Goal: Task Accomplishment & Management: Use online tool/utility

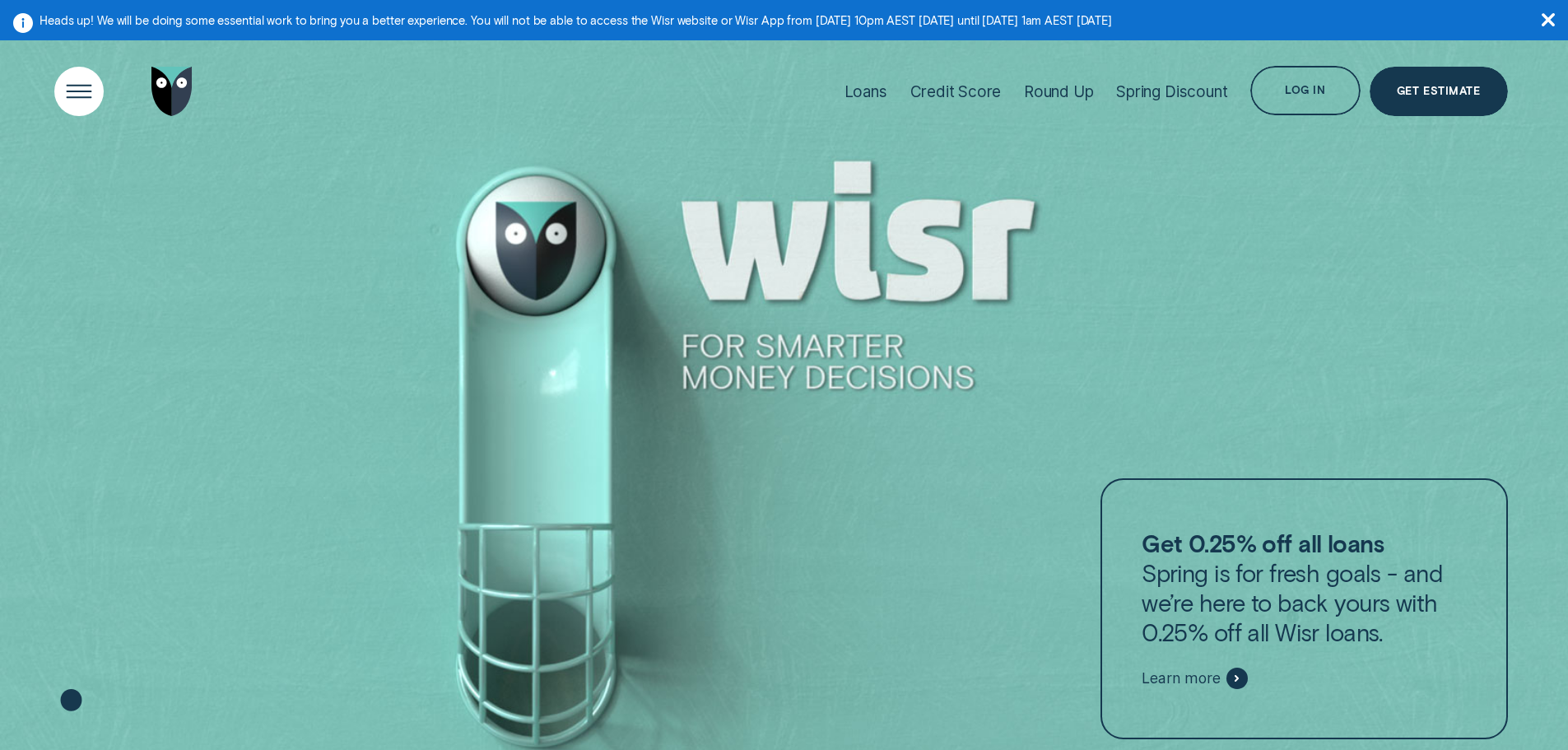
click at [82, 87] on div "Open Menu" at bounding box center [78, 92] width 70 height 70
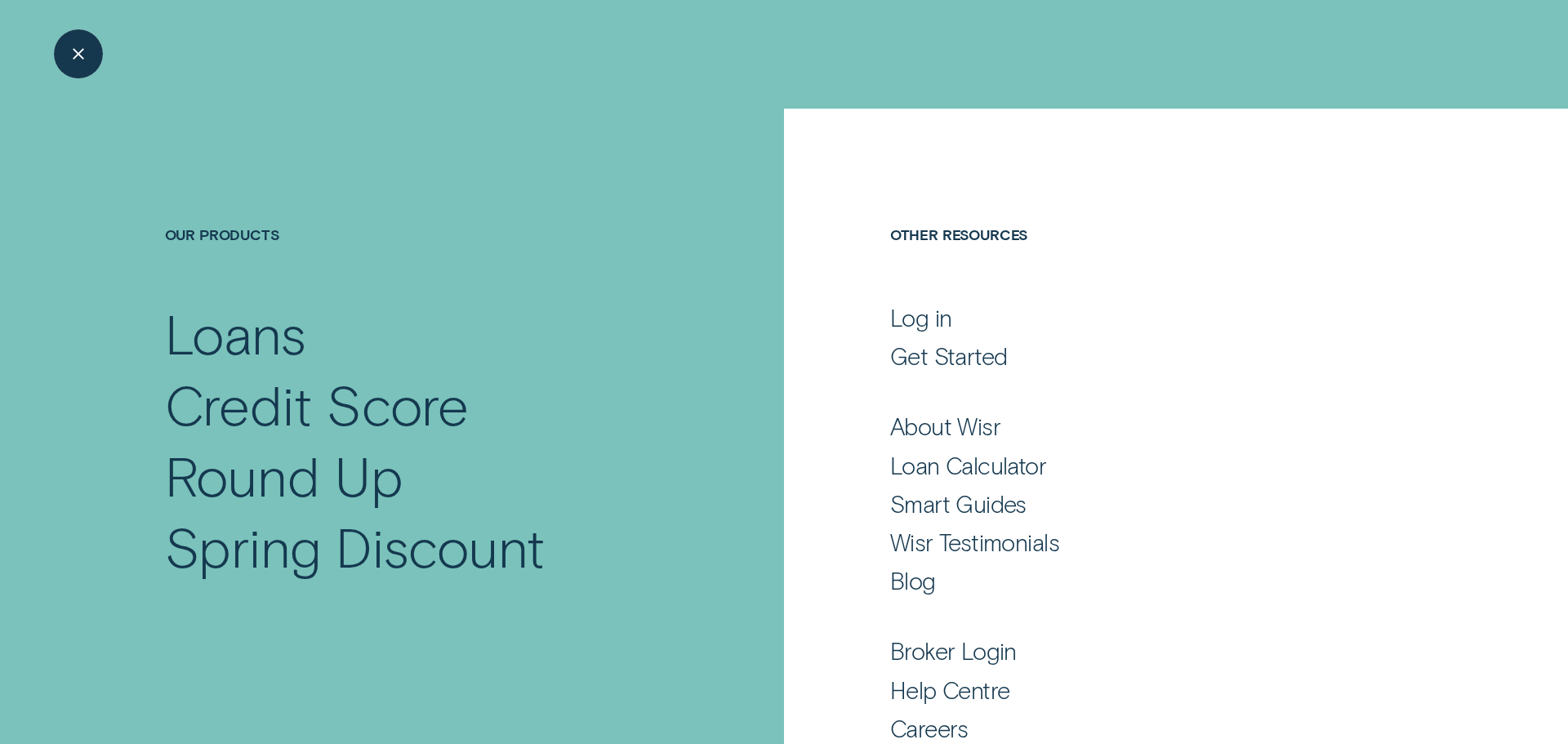
click at [88, 53] on div "Close Menu" at bounding box center [77, 54] width 69 height 69
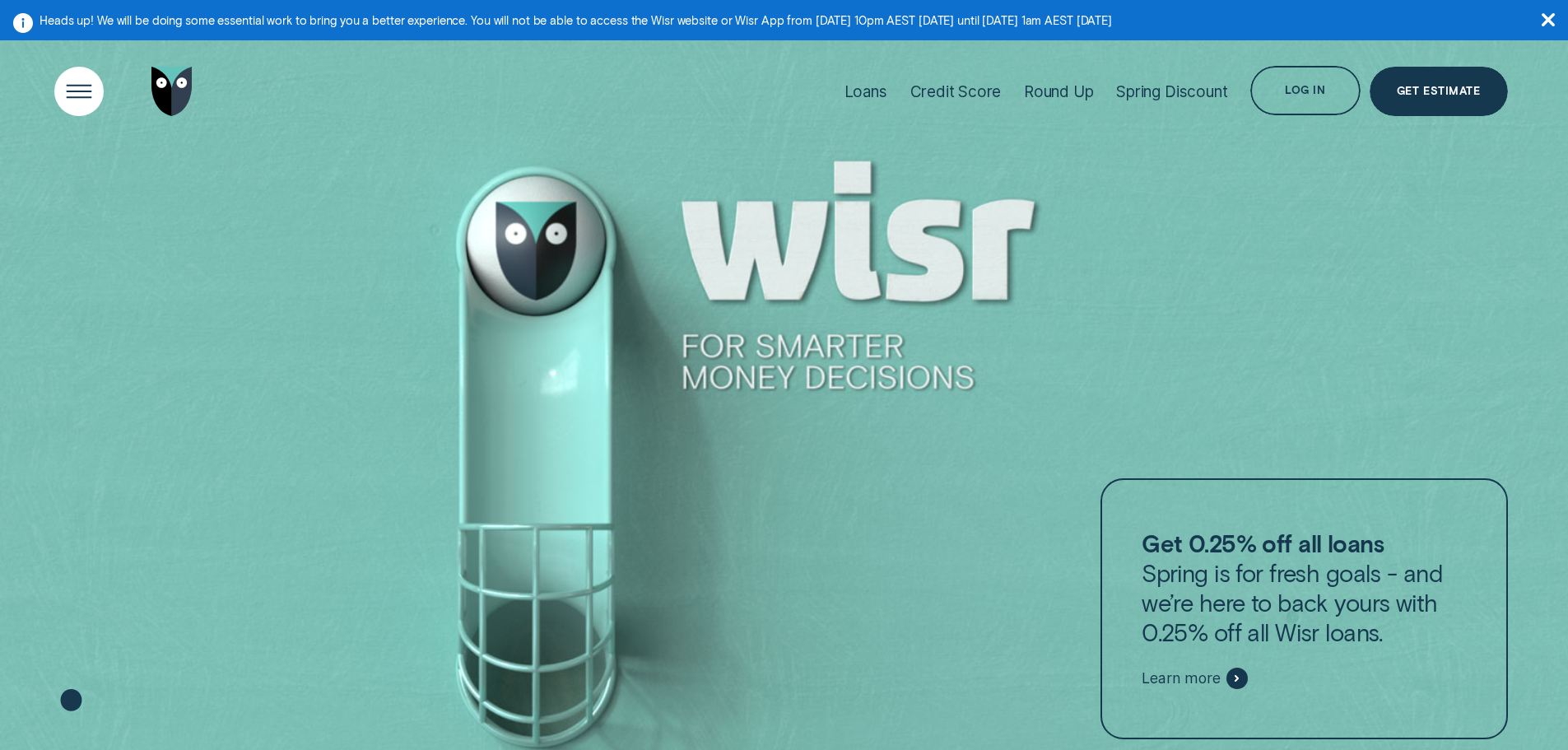
click at [69, 91] on div "Open Menu" at bounding box center [78, 92] width 70 height 70
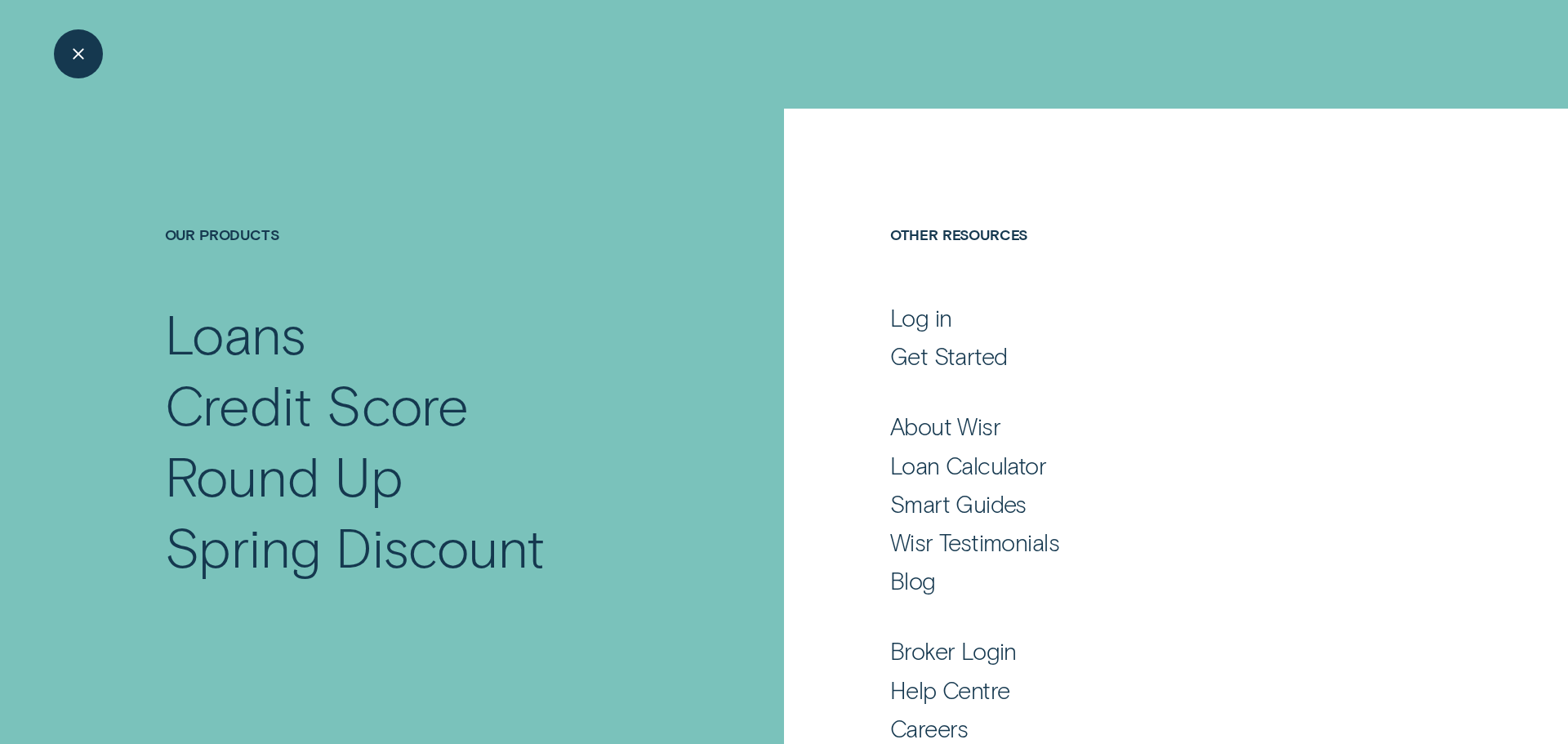
click at [361, 624] on div "Our Products Loans Credit Score Round Up Spring Discount" at bounding box center [392, 480] width 784 height 743
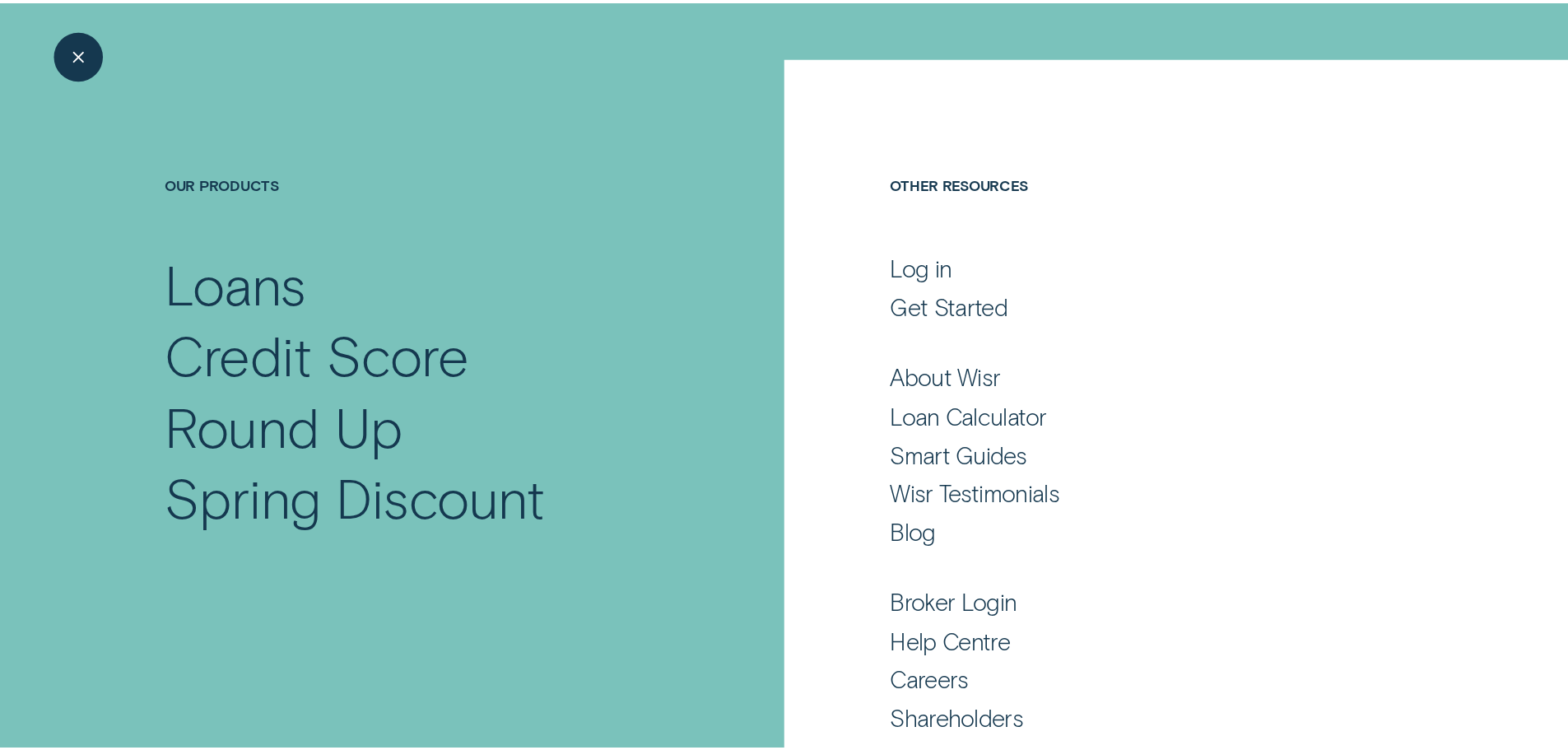
scroll to position [82, 0]
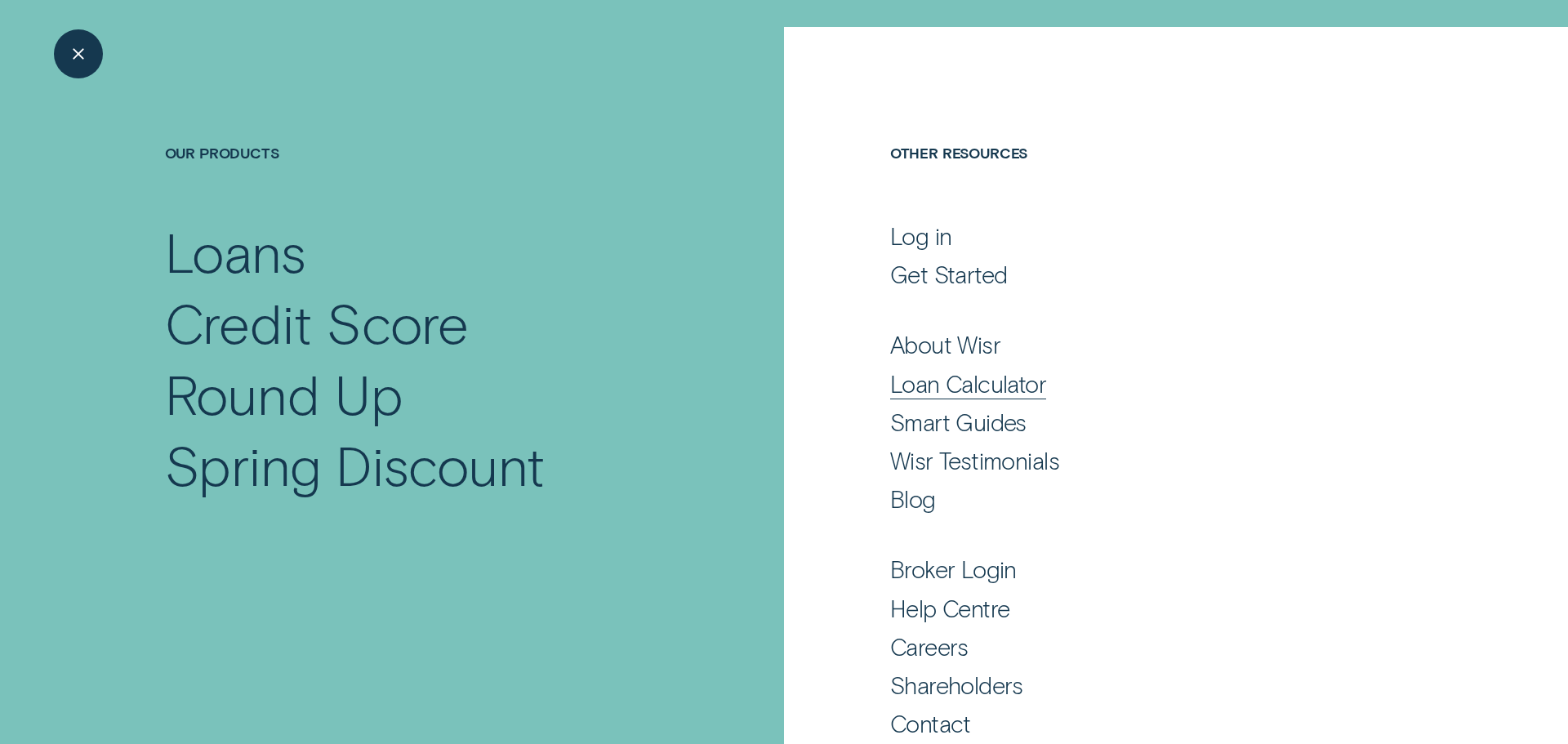
click at [965, 392] on div "Loan Calculator" at bounding box center [968, 384] width 156 height 29
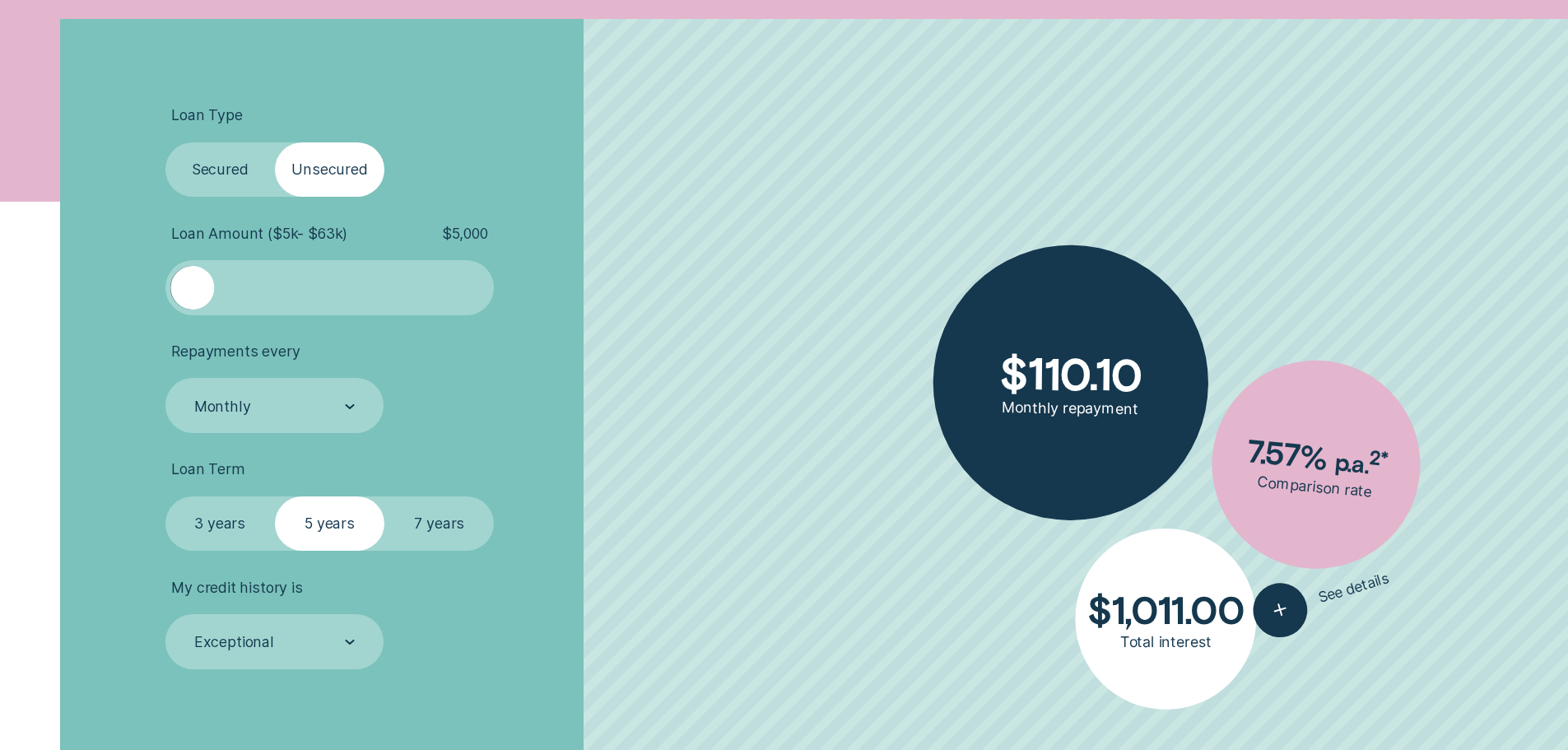
scroll to position [576, 0]
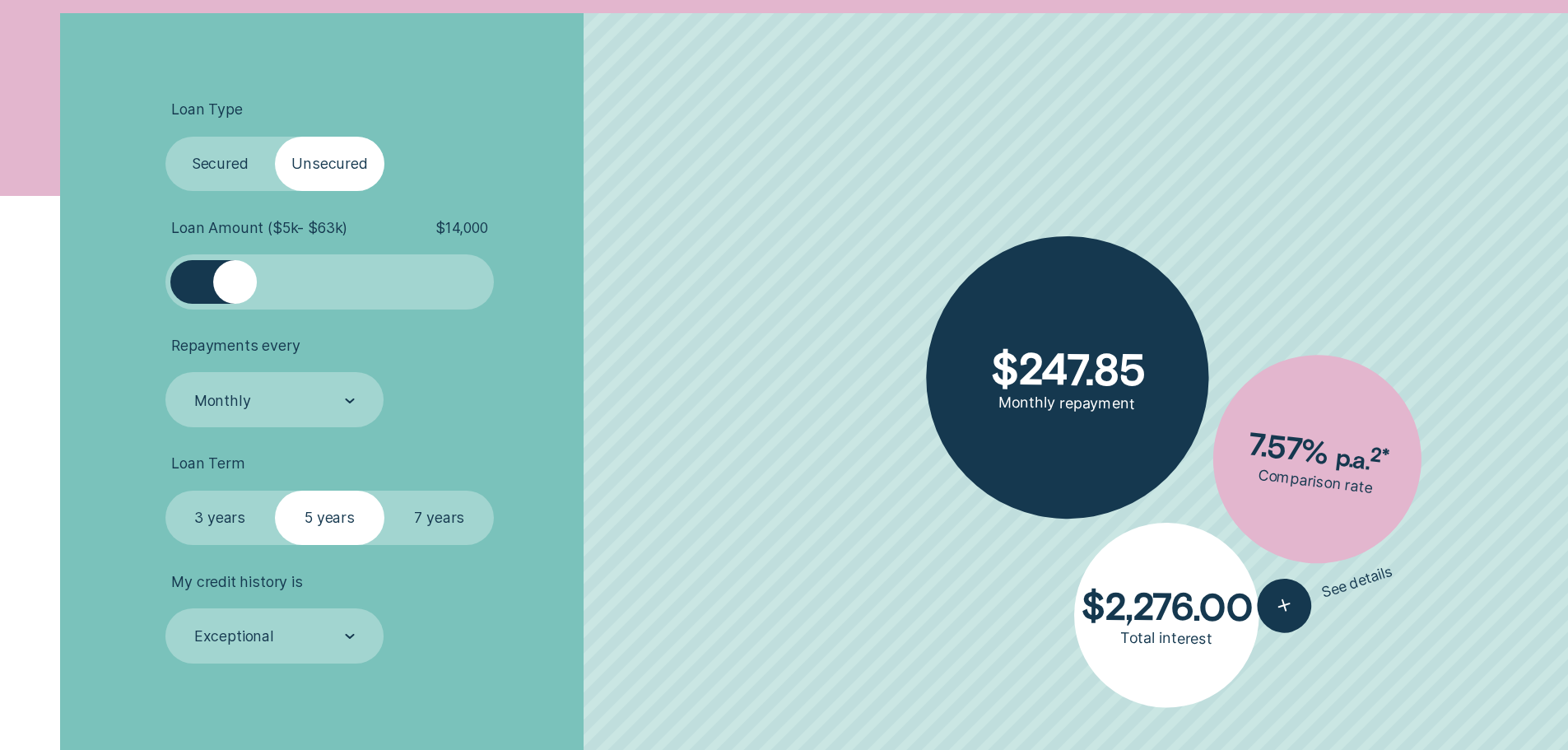
click at [234, 268] on div at bounding box center [329, 282] width 274 height 43
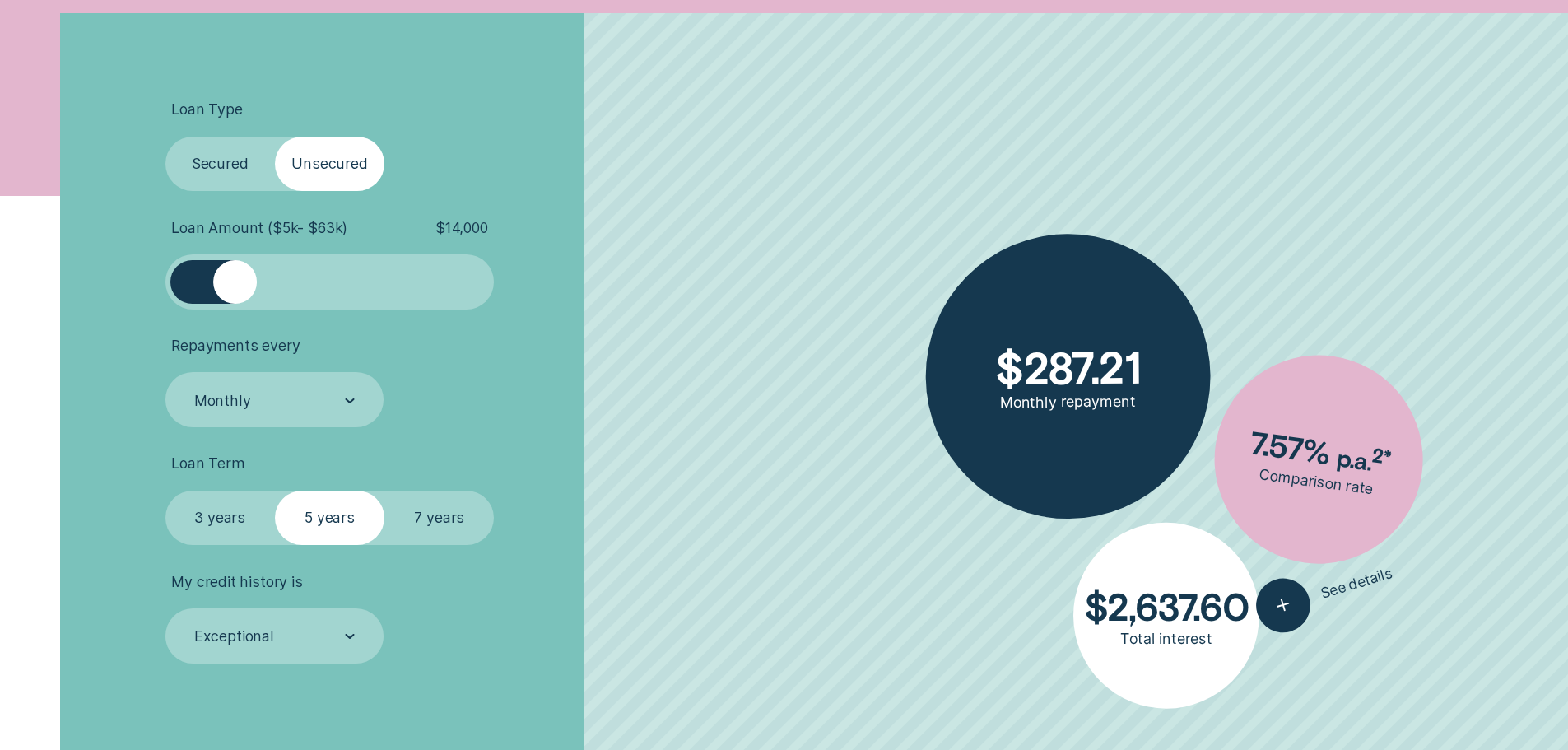
click at [224, 540] on label "3 years" at bounding box center [220, 518] width 109 height 55
click at [165, 490] on input "3 years" at bounding box center [165, 490] width 0 height 0
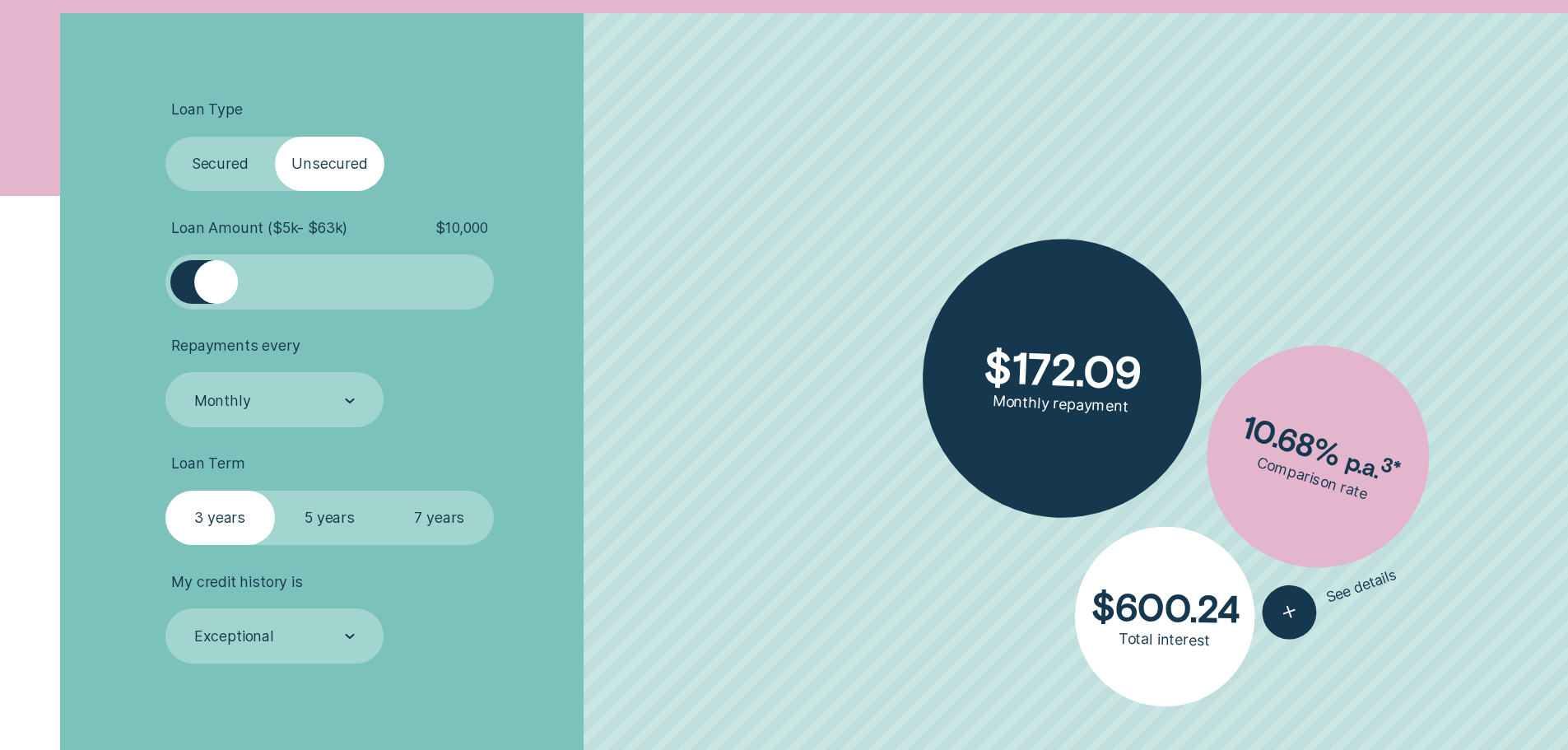
drag, startPoint x: 206, startPoint y: 277, endPoint x: 214, endPoint y: 281, distance: 8.9
click at [214, 281] on div at bounding box center [329, 282] width 274 height 43
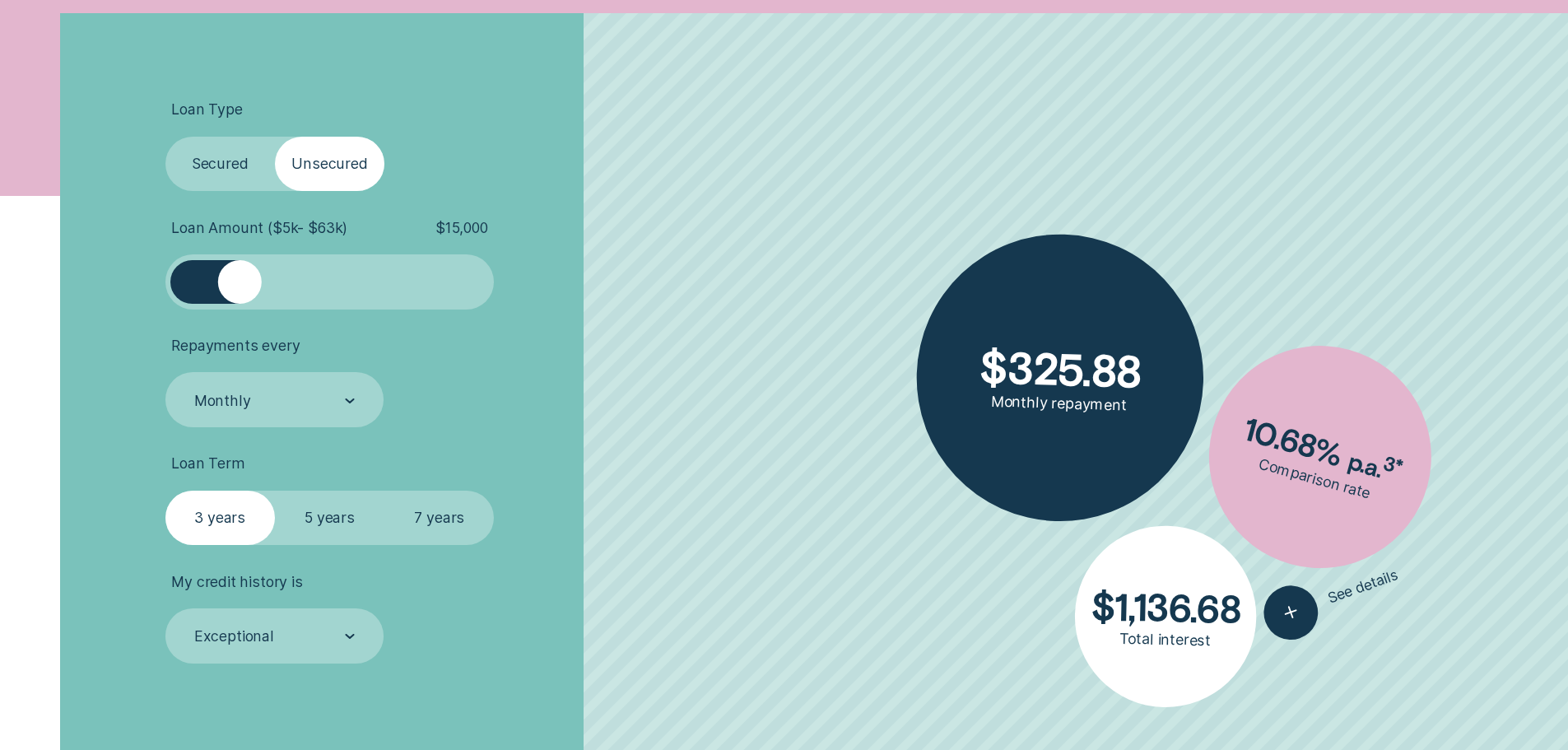
drag, startPoint x: 222, startPoint y: 282, endPoint x: 240, endPoint y: 276, distance: 19.0
click at [240, 276] on div at bounding box center [239, 282] width 43 height 43
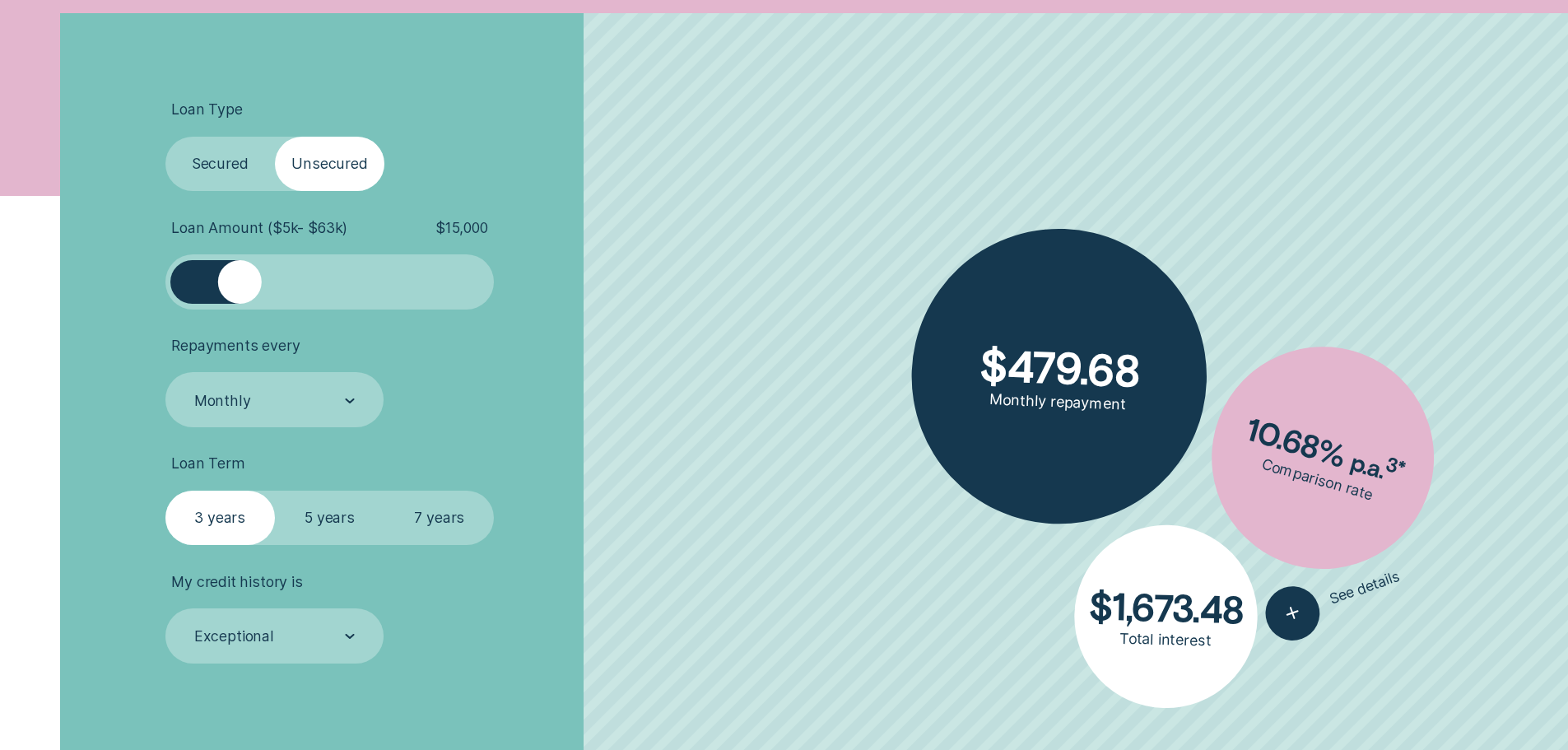
scroll to position [658, 0]
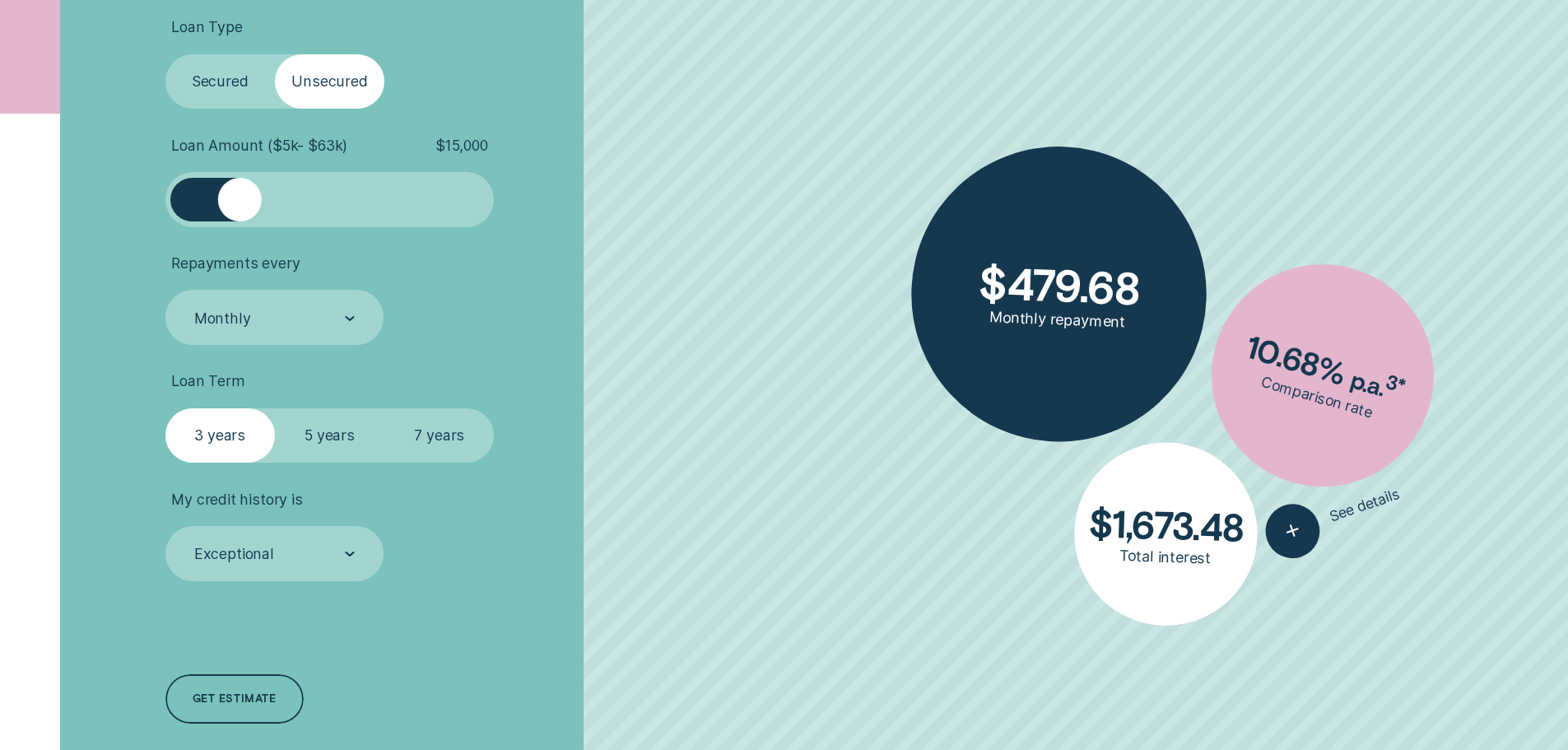
click at [335, 420] on label "5 years" at bounding box center [329, 435] width 109 height 55
click at [275, 408] on input "5 years" at bounding box center [275, 408] width 0 height 0
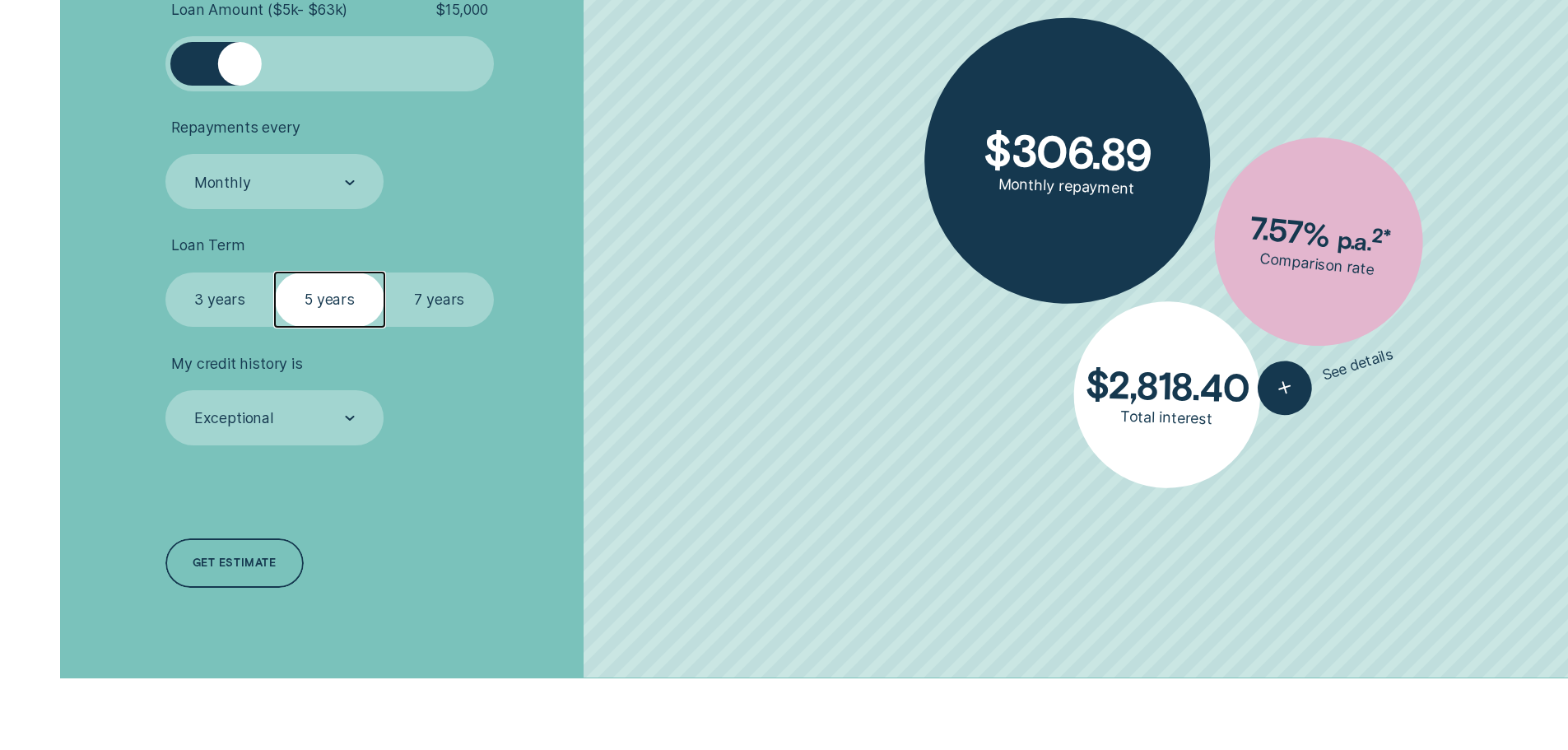
scroll to position [824, 0]
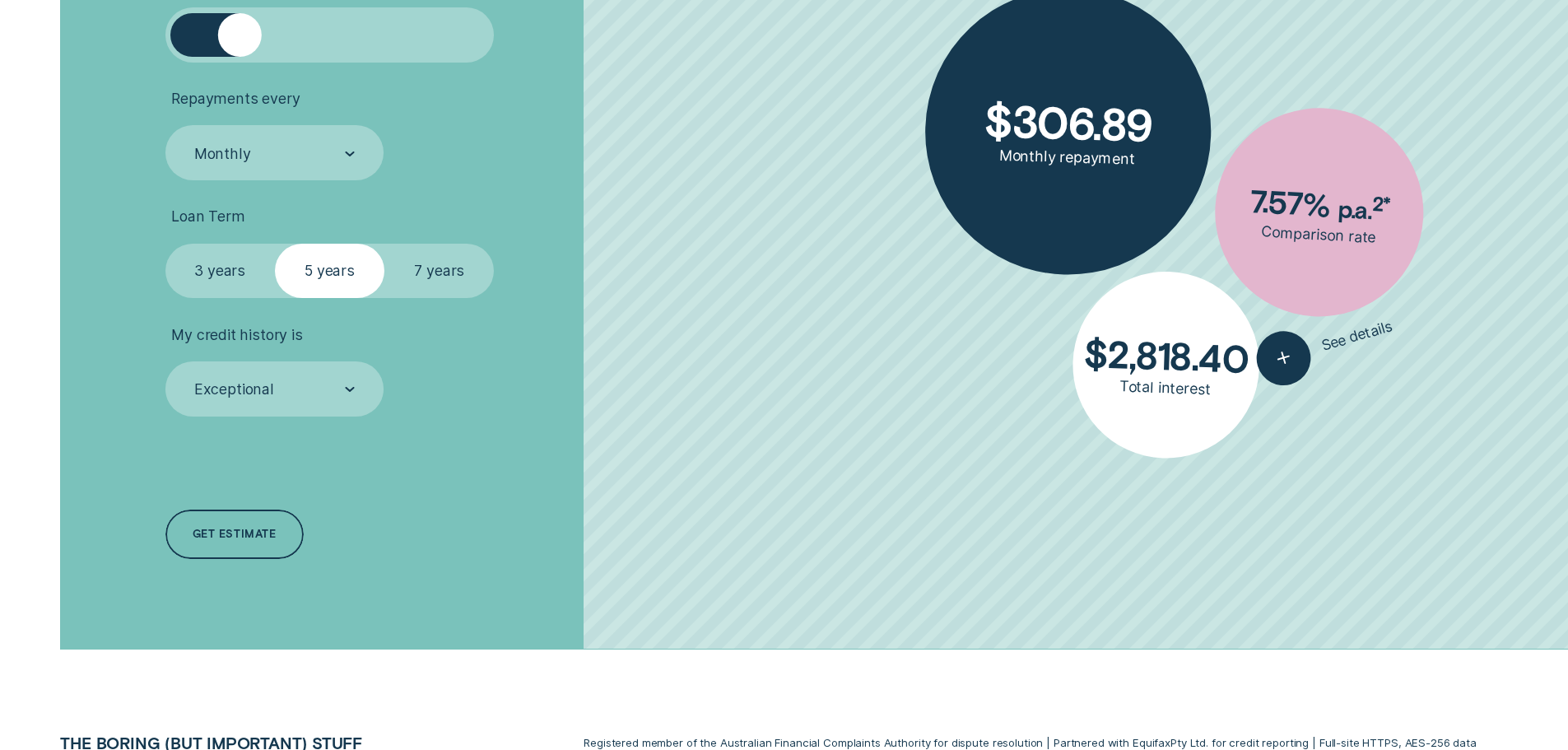
click at [575, 188] on ul "Loan Type Select Loan Type Secured Unsecured Loan Amount ( $5k - $63k ) $ 15,00…" at bounding box center [418, 134] width 505 height 562
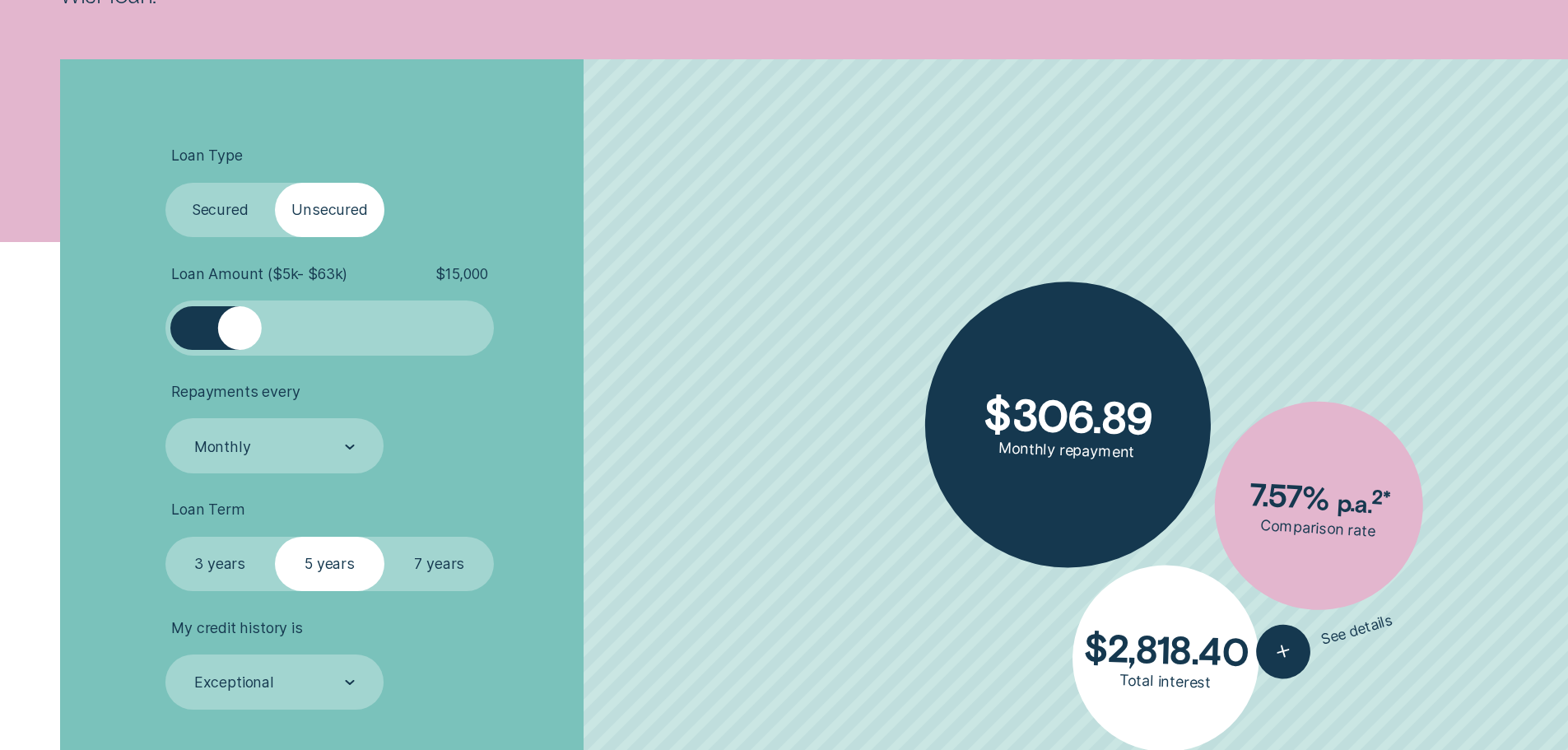
scroll to position [494, 0]
